Goal: Transaction & Acquisition: Book appointment/travel/reservation

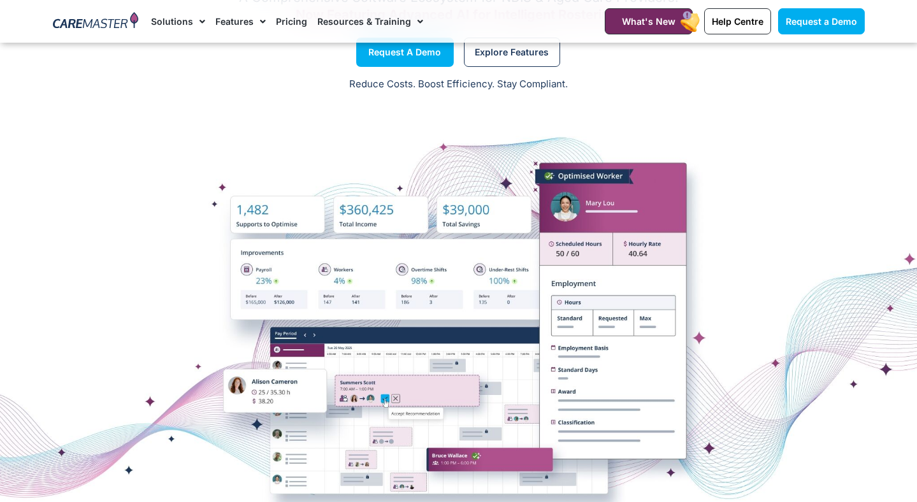
scroll to position [60, 0]
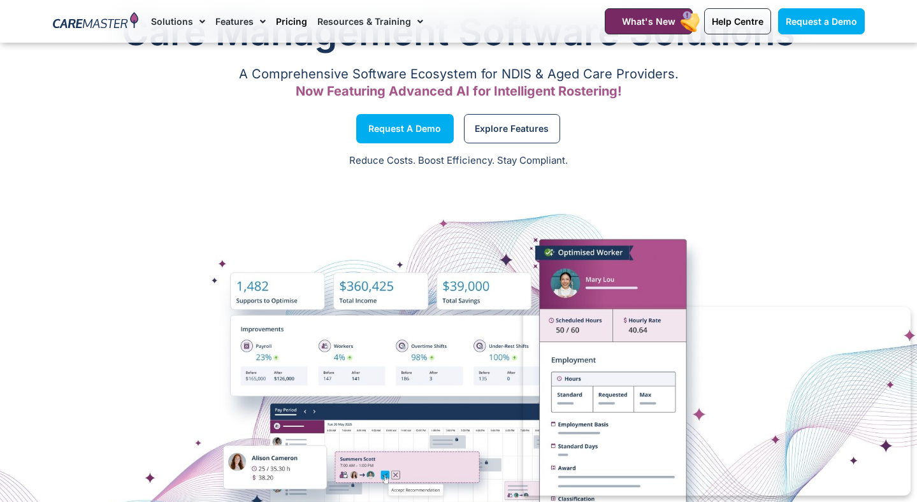
click at [283, 17] on link "Pricing" at bounding box center [291, 21] width 31 height 43
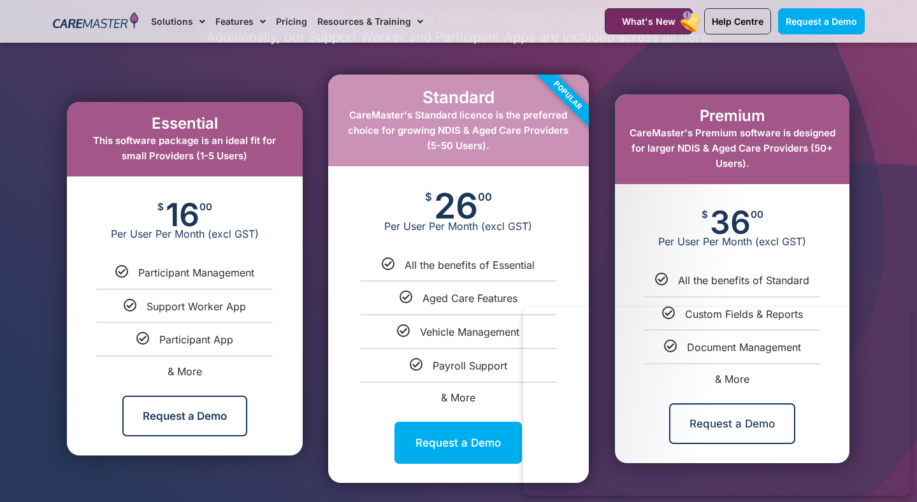
scroll to position [671, 0]
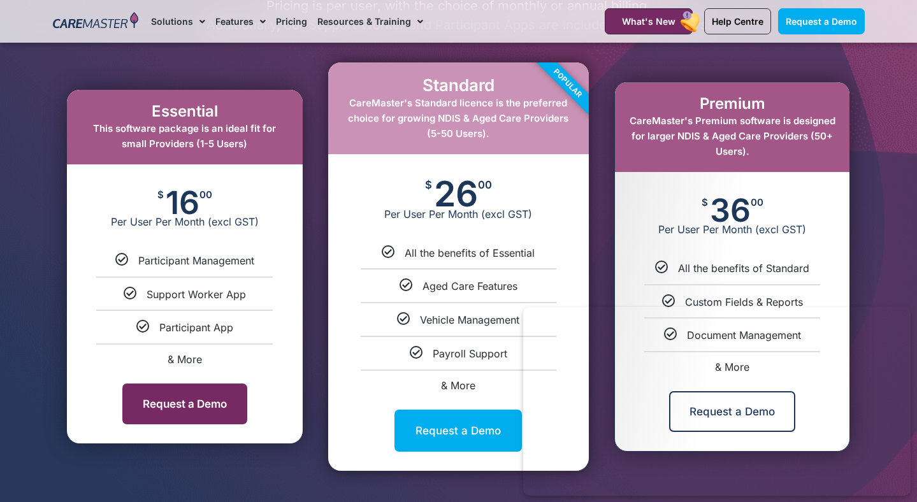
click at [203, 415] on link "Request a Demo" at bounding box center [184, 404] width 125 height 41
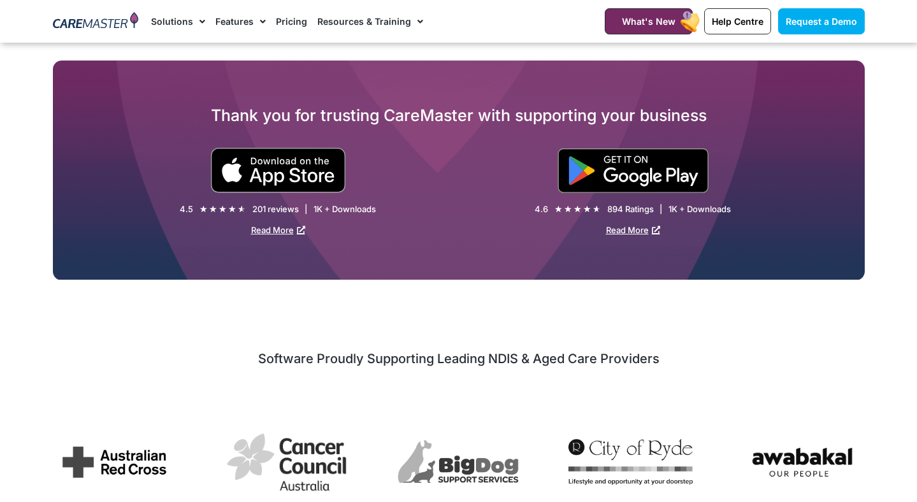
scroll to position [981, 0]
select select "**"
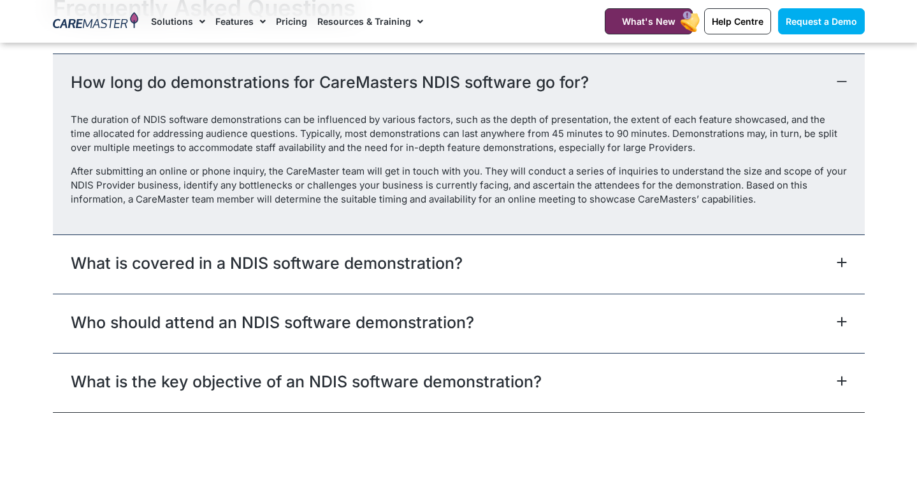
scroll to position [1612, 0]
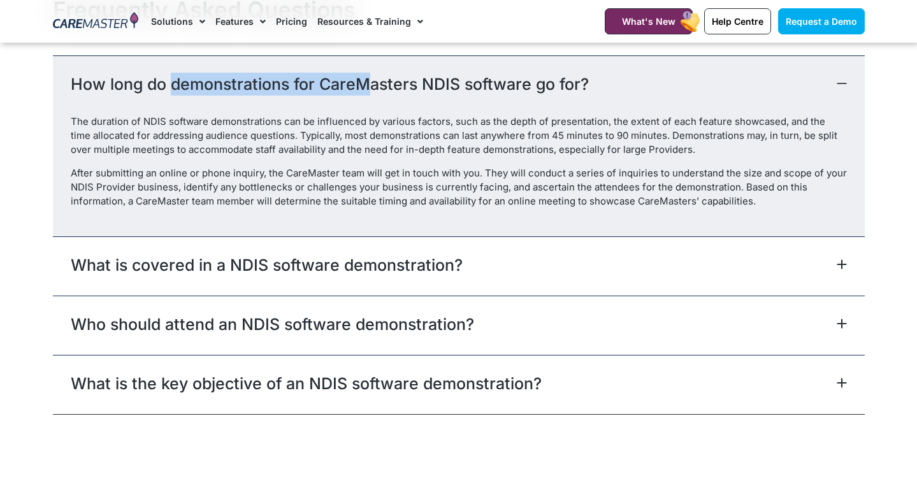
drag, startPoint x: 175, startPoint y: 81, endPoint x: 375, endPoint y: 83, distance: 200.1
click at [375, 83] on link "How long do demonstrations for CareMasters NDIS software go for?" at bounding box center [330, 84] width 518 height 23
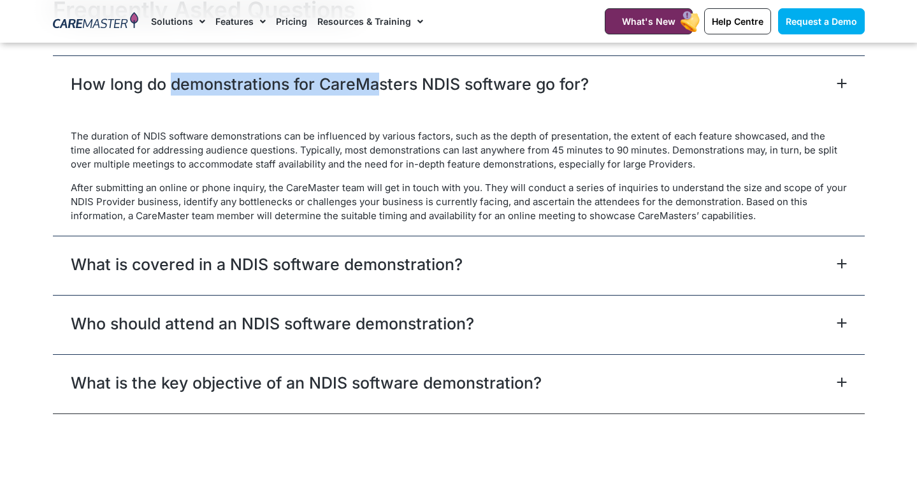
click at [375, 83] on link "How long do demonstrations for CareMasters NDIS software go for?" at bounding box center [330, 84] width 518 height 23
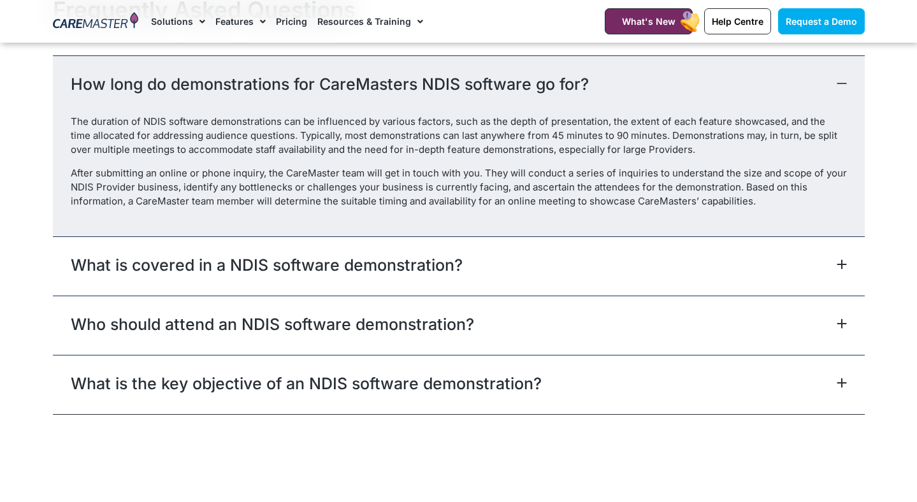
click at [204, 261] on link "What is covered in a NDIS software demonstration?" at bounding box center [267, 265] width 392 height 23
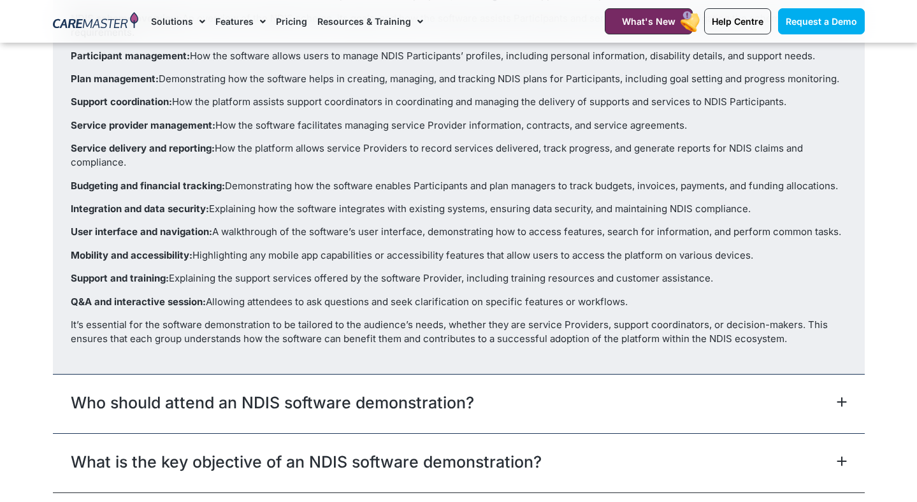
scroll to position [1939, 0]
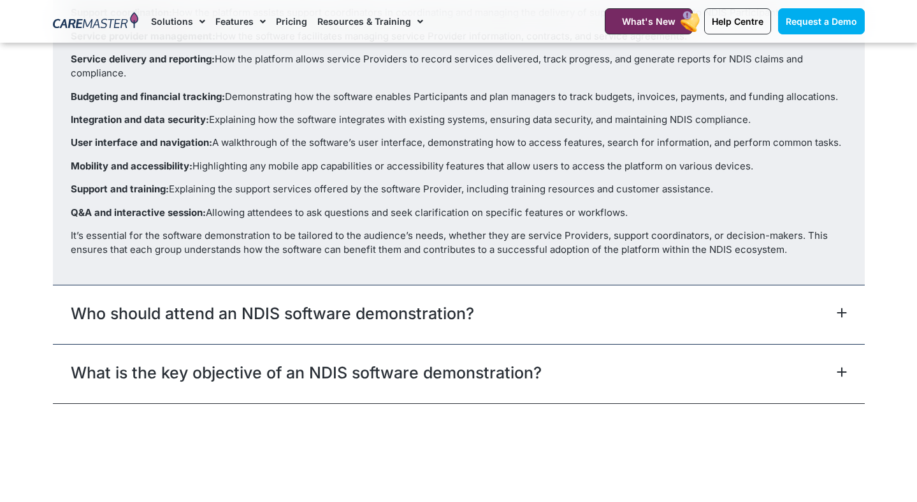
click at [292, 294] on div "Who should attend an NDIS software demonstration?" at bounding box center [459, 314] width 812 height 59
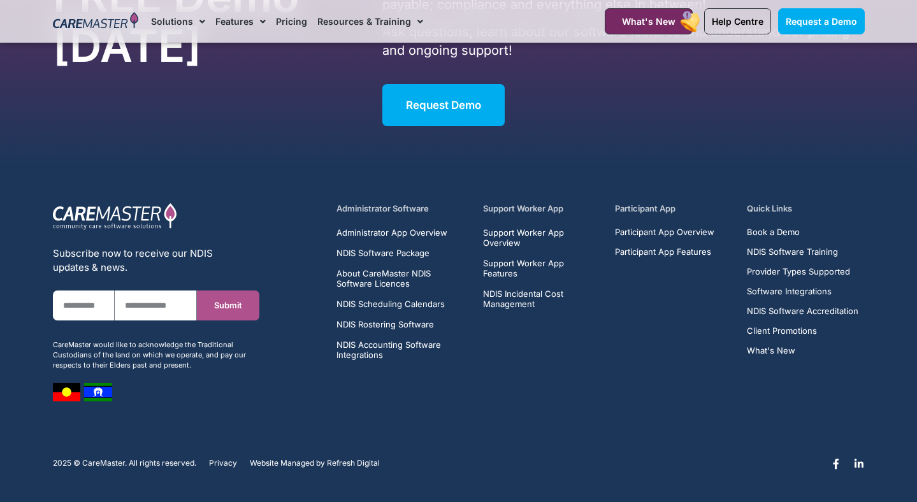
scroll to position [2488, 0]
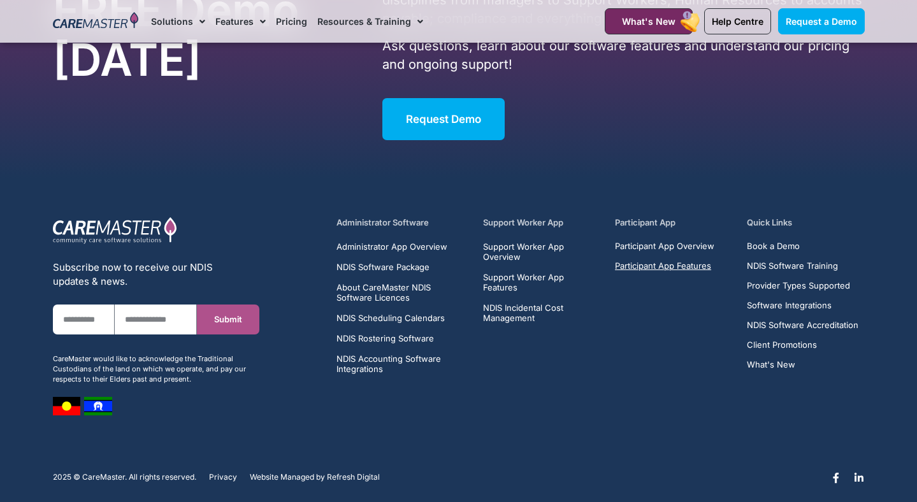
click at [660, 268] on span "Participant App Features" at bounding box center [663, 266] width 96 height 10
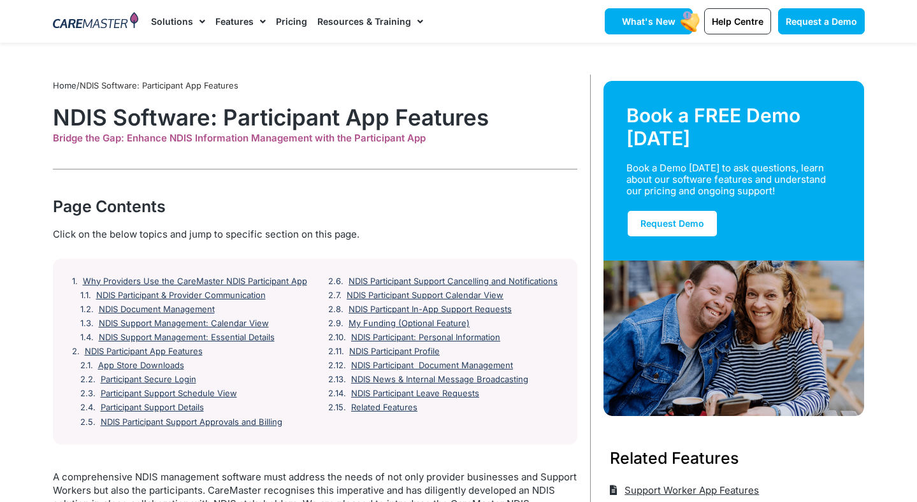
click at [663, 14] on link "What's New" at bounding box center [649, 21] width 88 height 26
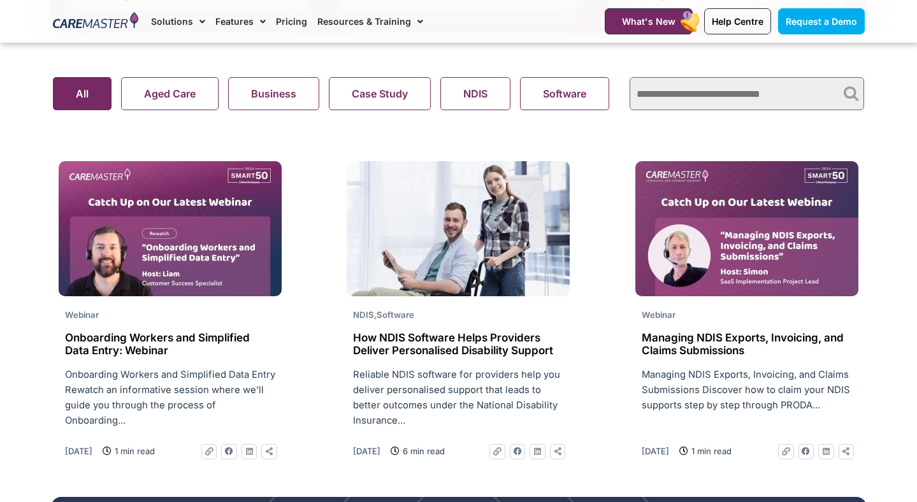
scroll to position [908, 0]
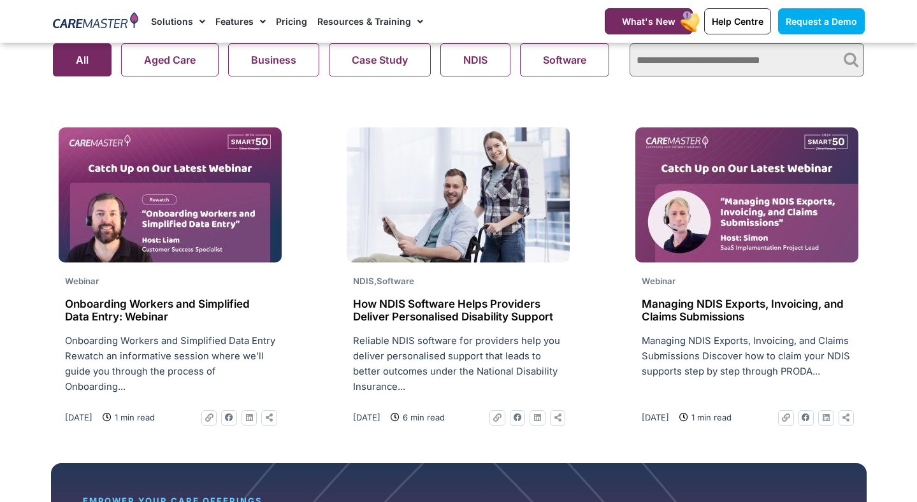
click at [510, 59] on search "Aged Care Business Case Study NDIS Software Support At Home Webinar All" at bounding box center [335, 59] width 564 height 33
click at [485, 64] on search "Aged Care Business Case Study NDIS Software Support At Home Webinar All" at bounding box center [335, 59] width 564 height 33
click at [501, 76] on button "NDIS" at bounding box center [475, 59] width 70 height 33
